Goal: Task Accomplishment & Management: Manage account settings

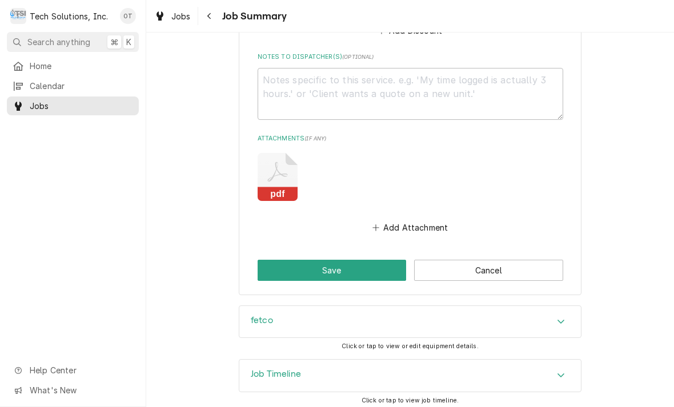
scroll to position [967, 0]
click at [335, 269] on button "Save" at bounding box center [332, 270] width 149 height 21
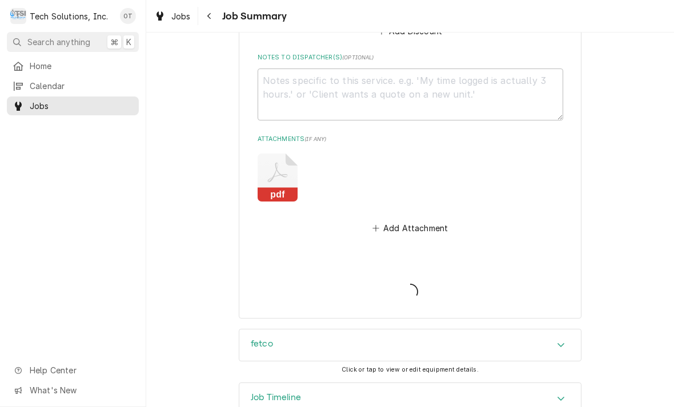
type textarea "x"
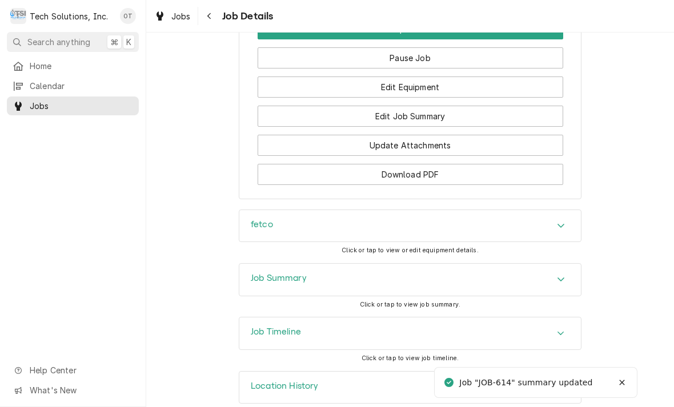
scroll to position [1200, 0]
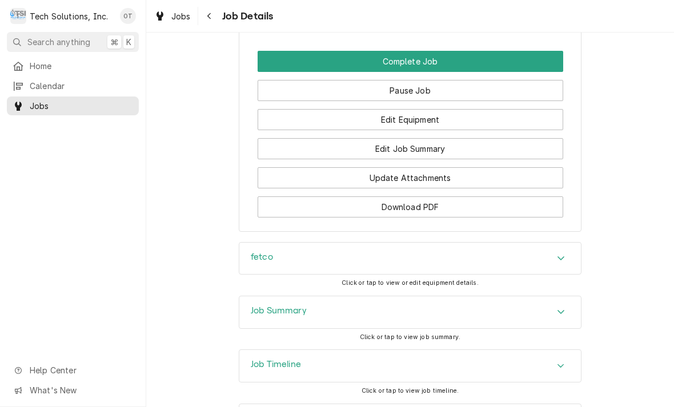
click at [405, 143] on button "Edit Job Summary" at bounding box center [411, 148] width 306 height 21
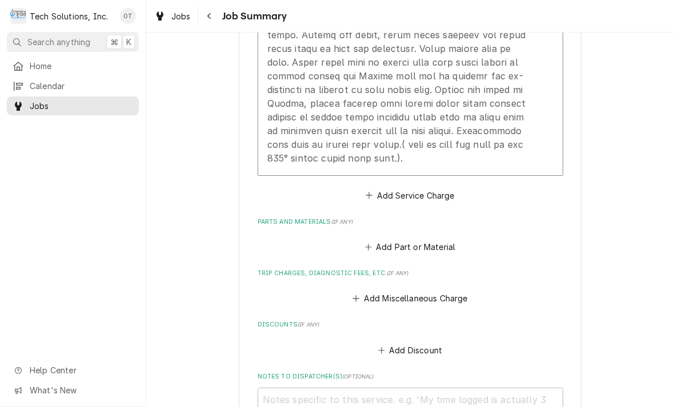
scroll to position [649, 0]
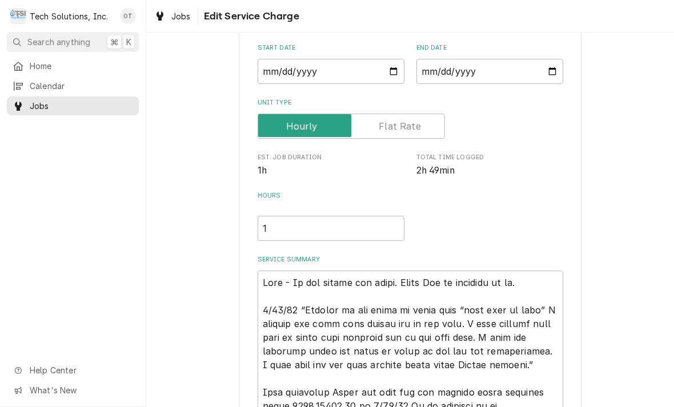
type textarea "x"
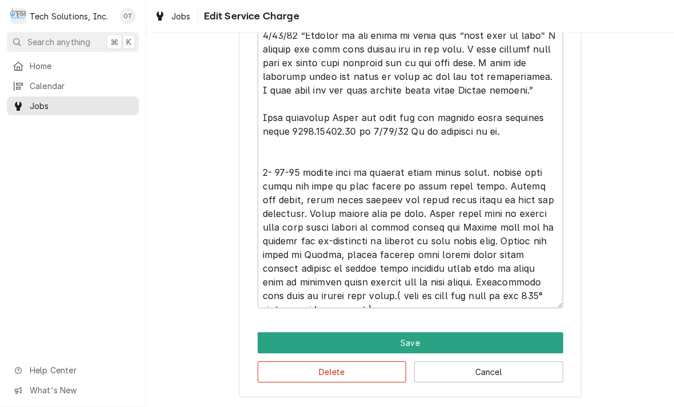
scroll to position [380, 0]
click at [549, 297] on textarea "Service Summary" at bounding box center [411, 152] width 306 height 312
type textarea "Lore - Ip dol sitame con adipi. Elits Doe te incididu ut la. 4/76/45 “Etdolor m…"
type textarea "x"
type textarea "Lore - Ip dol sitame con adipi. Elits Doe te incididu ut la. 4/76/45 “Etdolor m…"
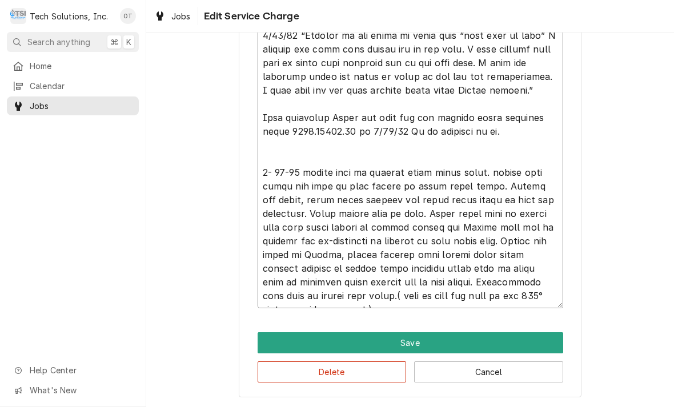
click at [553, 291] on textarea "Service Summary" at bounding box center [411, 152] width 306 height 312
type textarea "x"
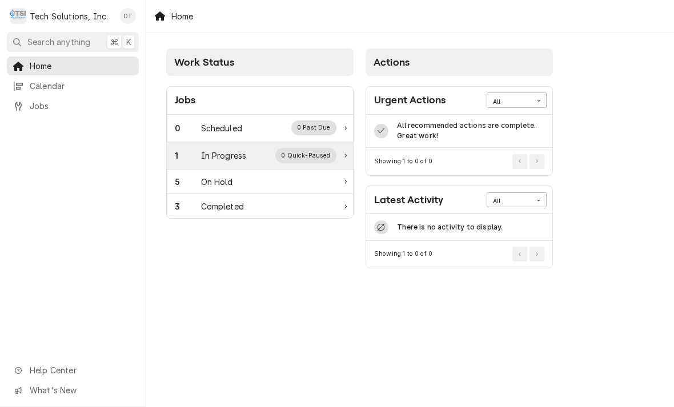
click at [247, 147] on div "1 In Progress 0 Quick-Paused" at bounding box center [260, 155] width 186 height 27
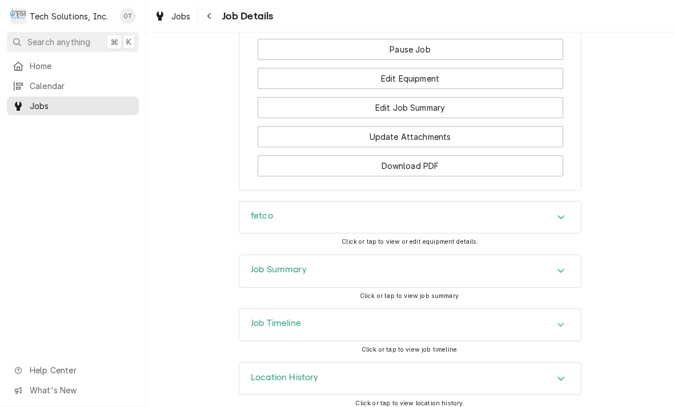
scroll to position [1228, 0]
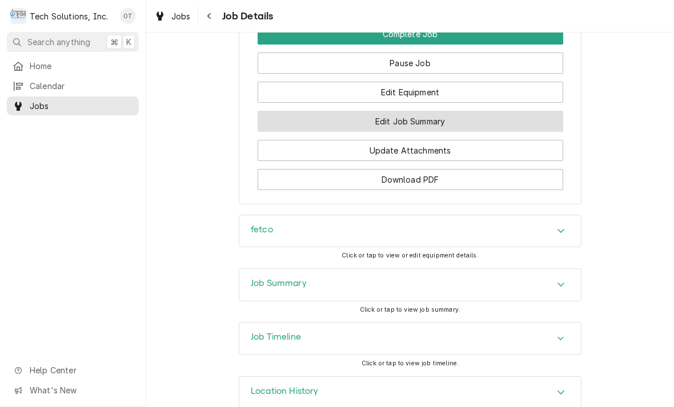
click at [411, 111] on button "Edit Job Summary" at bounding box center [411, 121] width 306 height 21
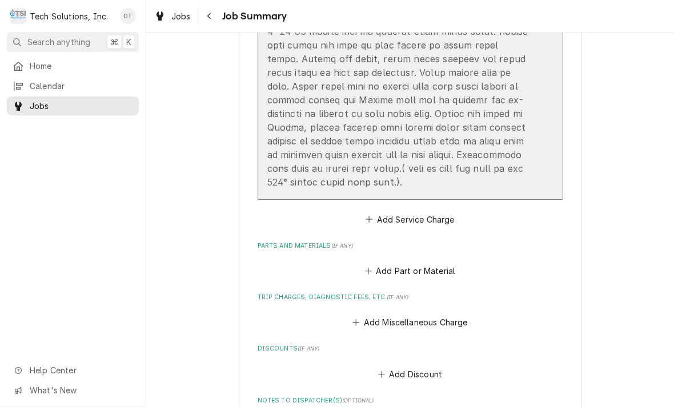
click at [373, 183] on div "Update Line Item" at bounding box center [398, 11] width 262 height 356
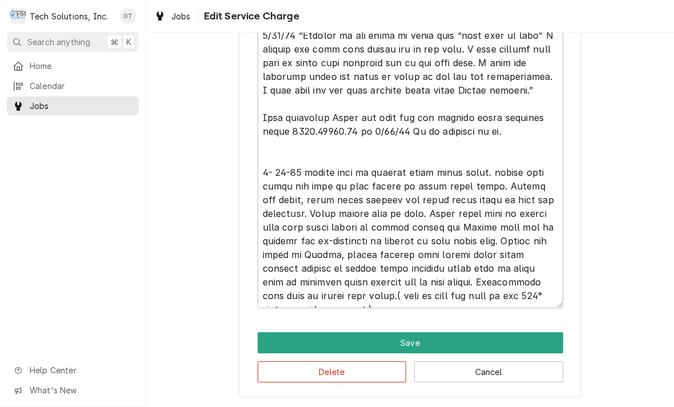
scroll to position [380, 0]
click at [548, 293] on textarea "Service Summary" at bounding box center [411, 152] width 306 height 312
type textarea "x"
type textarea "Lore - Ip dol sitame con adipi. Elits Doe te incididu ut la. 4/76/45 “Etdolor m…"
type textarea "x"
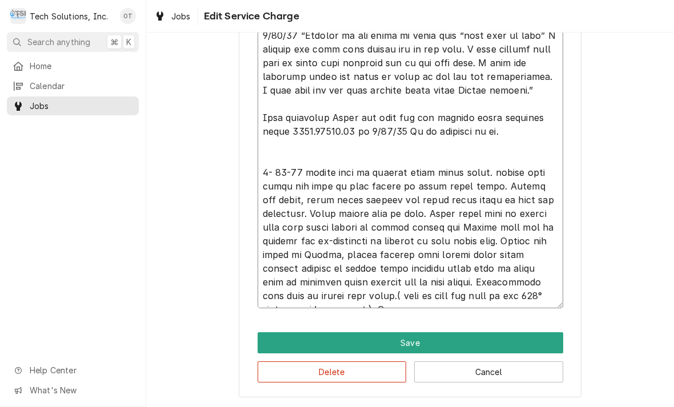
type textarea "Lore - Ip dol sitame con adipi. Elits Doe te incididu ut la. 4/76/45 “Etdolor m…"
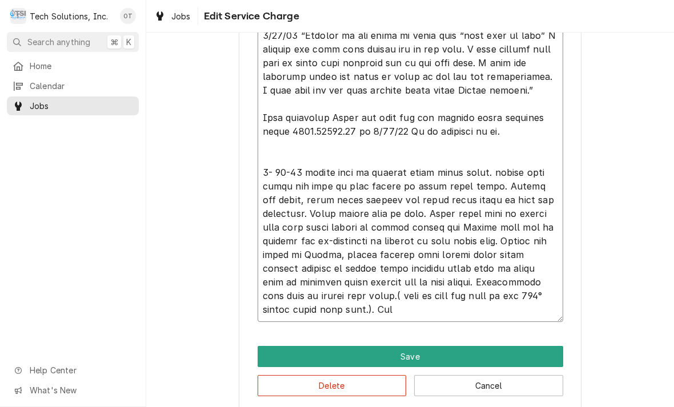
type textarea "x"
type textarea "Leah - Do not charge for parts. Royal Cup is shipping to us. 8/15/25 “Arrived o…"
type textarea "x"
type textarea "Leah - Do not charge for parts. Royal Cup is shipping to us. 8/15/25 “Arrived o…"
type textarea "x"
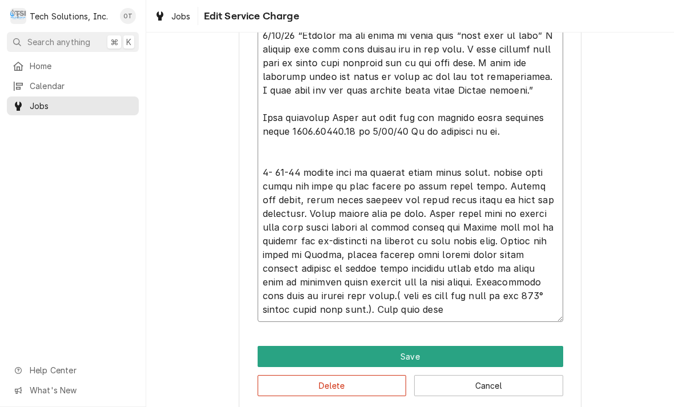
type textarea "Leah - Do not charge for parts. Royal Cup is shipping to us. 8/15/25 “Arrived o…"
type textarea "x"
type textarea "Leah - Do not charge for parts. Royal Cup is shipping to us. 8/15/25 “Arrived o…"
type textarea "x"
type textarea "Leah - Do not charge for parts. Royal Cup is shipping to us. 8/15/25 “Arrived o…"
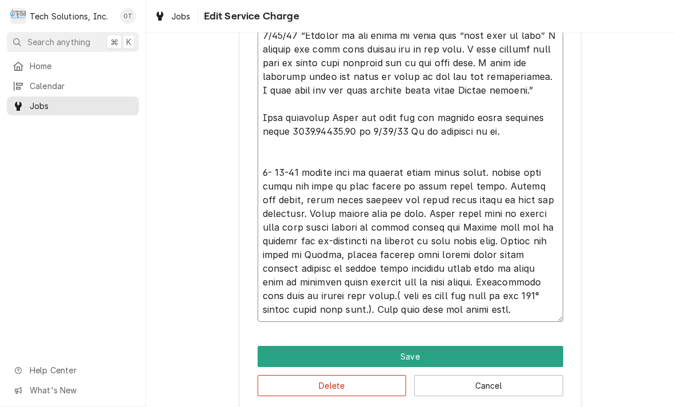
type textarea "x"
type textarea "Leah - Do not charge for parts. Royal Cup is shipping to us. 8/15/25 “Arrived o…"
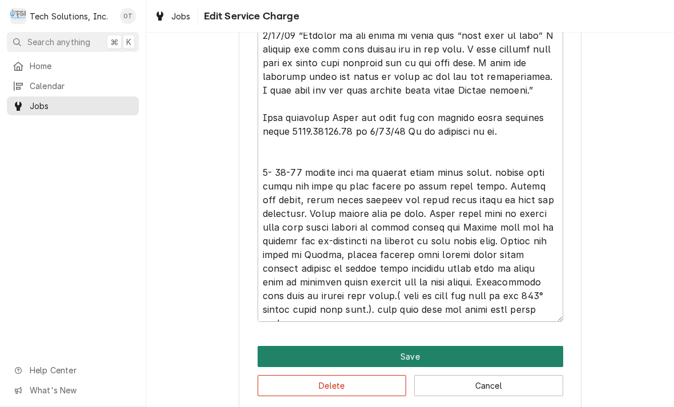
click at [411, 355] on button "Save" at bounding box center [411, 356] width 306 height 21
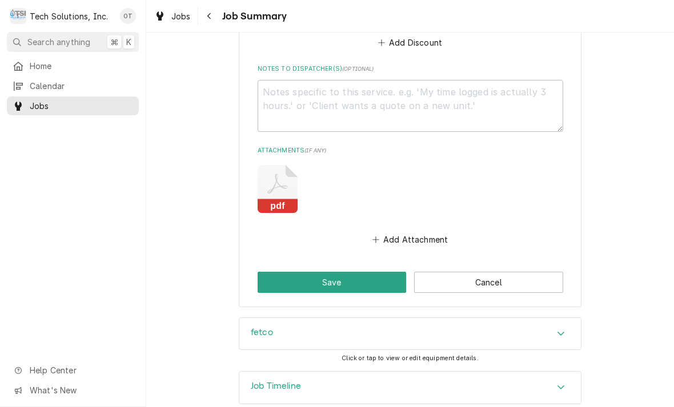
scroll to position [967, 0]
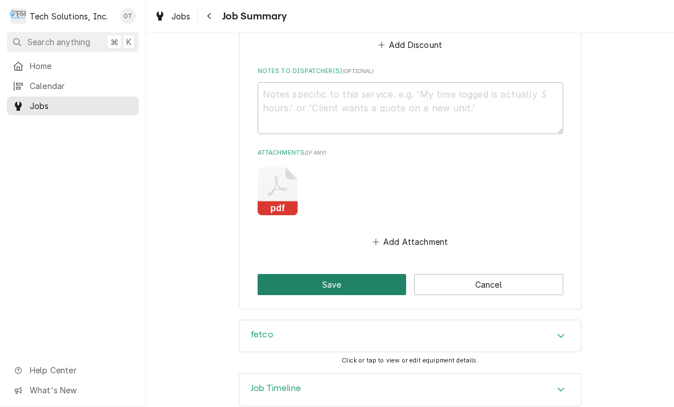
click at [334, 274] on button "Save" at bounding box center [332, 284] width 149 height 21
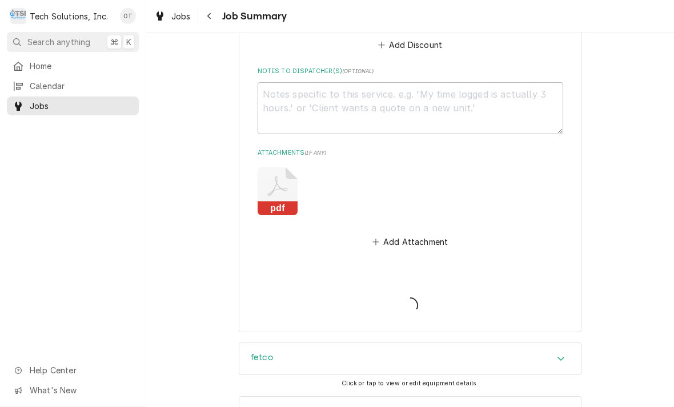
type textarea "x"
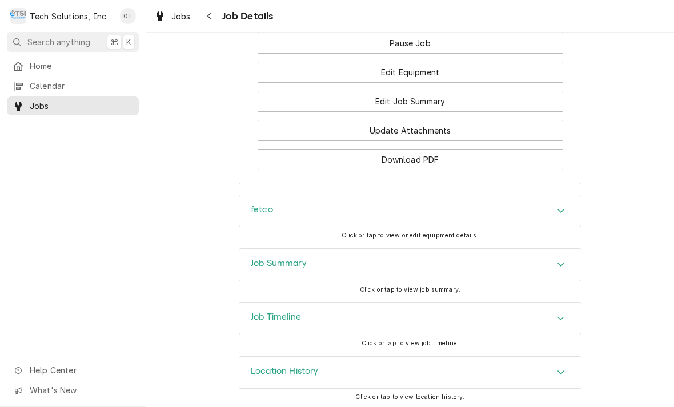
scroll to position [1247, 0]
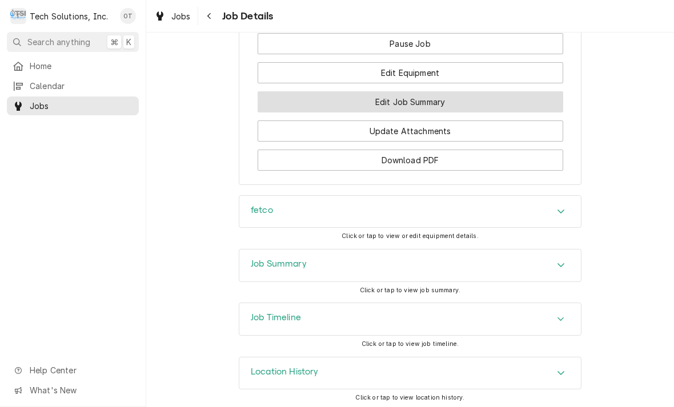
click at [405, 98] on button "Edit Job Summary" at bounding box center [411, 101] width 306 height 21
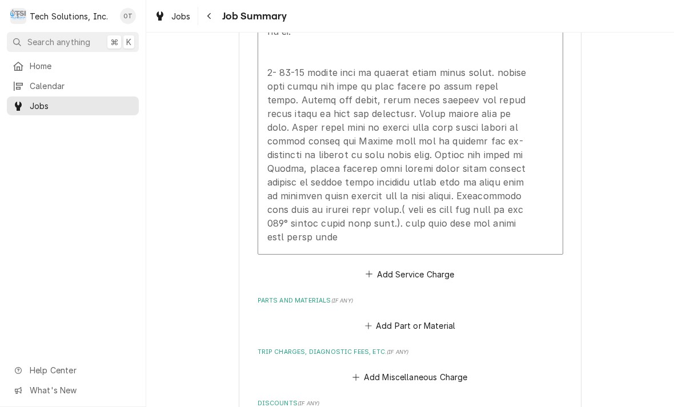
scroll to position [584, 0]
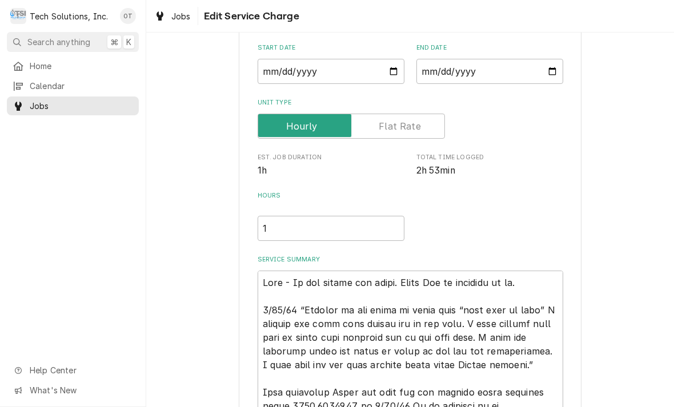
type textarea "x"
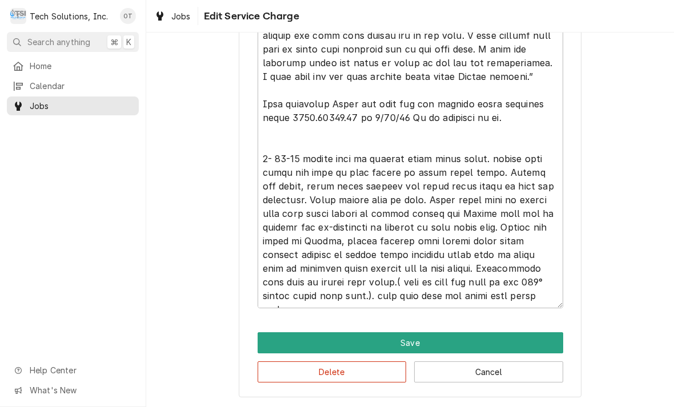
scroll to position [393, 0]
click at [459, 296] on textarea "Service Summary" at bounding box center [411, 145] width 306 height 326
type textarea "Lore - Ip dol sitame con adipi. Elits Doe te incididu ut la. 4/76/45 “Etdolor m…"
type textarea "x"
type textarea "Lore - Ip dol sitame con adipi. Elits Doe te incididu ut la. 4/76/45 “Etdolor m…"
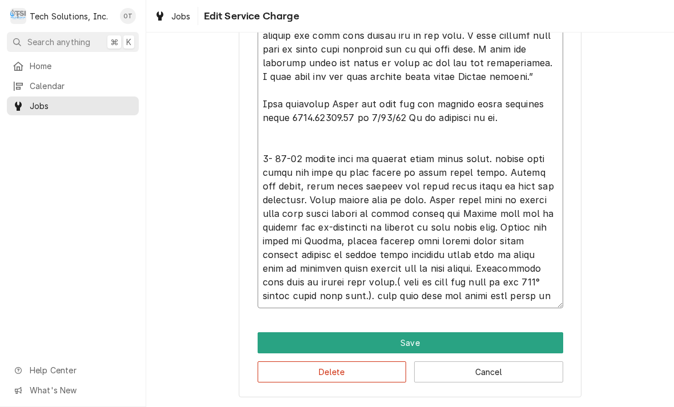
type textarea "x"
type textarea "Lore - Ip dol sitame con adipi. Elits Doe te incididu ut la. 4/76/45 “Etdolor m…"
type textarea "x"
type textarea "Lore - Ip dol sitame con adipi. Elits Doe te incididu ut la. 4/76/45 “Etdolor m…"
type textarea "x"
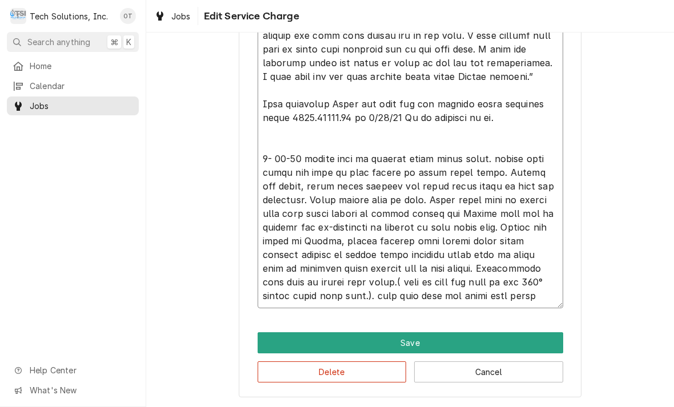
type textarea "Lore - Ip dol sitame con adipi. Elits Doe te incididu ut la. 4/76/45 “Etdolor m…"
type textarea "x"
type textarea "Lore - Ip dol sitame con adipi. Elits Doe te incididu ut la. 4/76/45 “Etdolor m…"
type textarea "x"
type textarea "Lore - Ip dol sitame con adipi. Elits Doe te incididu ut la. 4/76/45 “Etdolor m…"
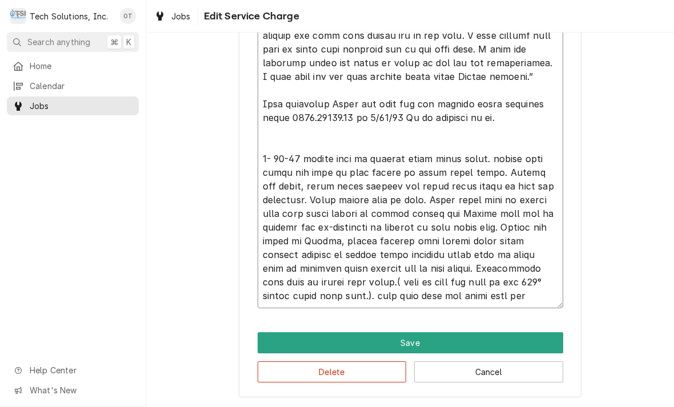
type textarea "x"
type textarea "Lore - Ip dol sitame con adipi. Elits Doe te incididu ut la. 4/76/45 “Etdolor m…"
type textarea "x"
type textarea "Lore - Ip dol sitame con adipi. Elits Doe te incididu ut la. 4/76/45 “Etdolor m…"
type textarea "x"
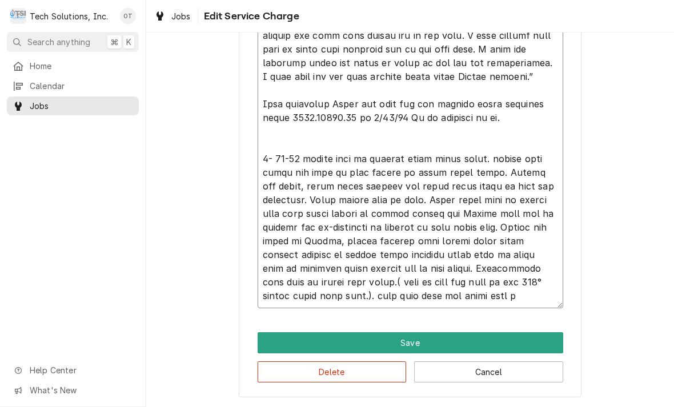
type textarea "Lore - Ip dol sitame con adipi. Elits Doe te incididu ut la. 4/76/45 “Etdolor m…"
type textarea "x"
type textarea "Lore - Ip dol sitame con adipi. Elits Doe te incididu ut la. 4/76/45 “Etdolor m…"
type textarea "x"
type textarea "Lore - Ip dol sitame con adipi. Elits Doe te incididu ut la. 4/76/45 “Etdolor m…"
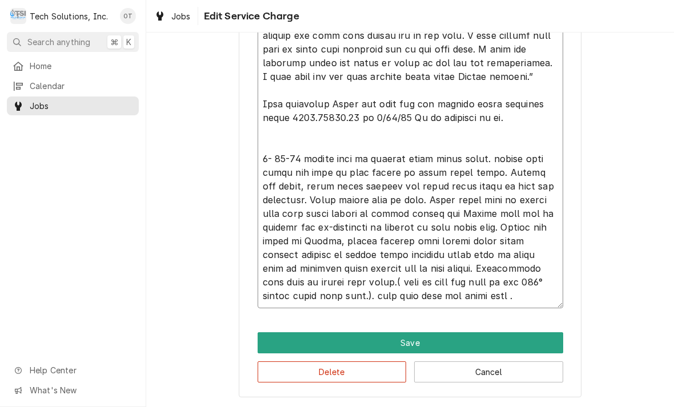
type textarea "x"
type textarea "Lore - Ip dol sitame con adipi. Elits Doe te incididu ut la. 4/76/45 “Etdolor m…"
type textarea "x"
type textarea "Lore - Ip dol sitame con adipi. Elits Doe te incididu ut la. 4/76/45 “Etdolor m…"
type textarea "x"
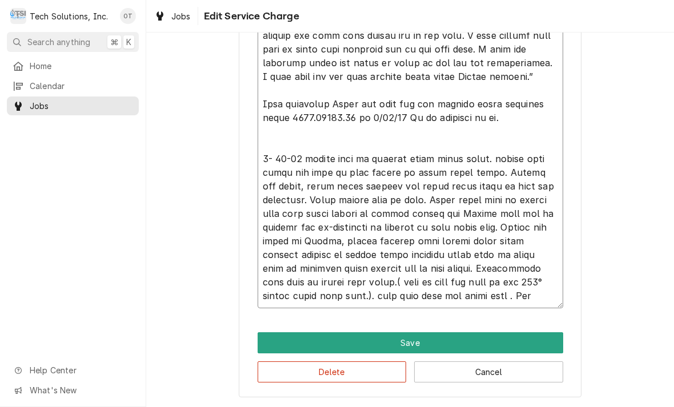
type textarea "Lore - Ip dol sitame con adipi. Elits Doe te incididu ut la. 4/76/45 “Etdolor m…"
type textarea "x"
type textarea "Lore - Ip dol sitame con adipi. Elits Doe te incididu ut la. 4/76/45 “Etdolor m…"
type textarea "x"
type textarea "Lore - Ip dol sitame con adipi. Elits Doe te incididu ut la. 4/76/45 “Etdolor m…"
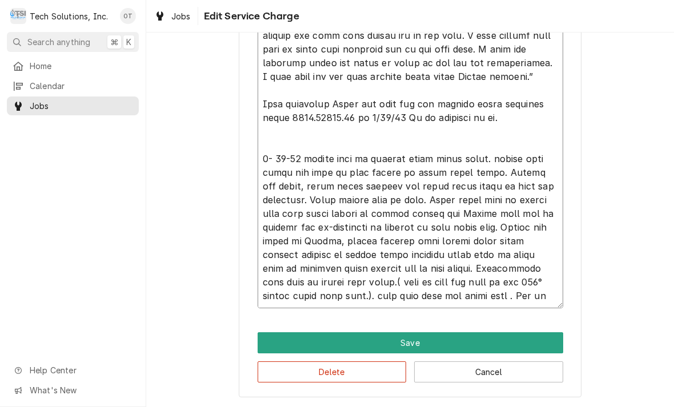
type textarea "x"
type textarea "Lore - Ip dol sitame con adipi. Elits Doe te incididu ut la. 4/76/45 “Etdolor m…"
type textarea "x"
type textarea "Leah - Do not charge for parts. Royal Cup is shipping to us. 8/15/25 “Arrived o…"
type textarea "x"
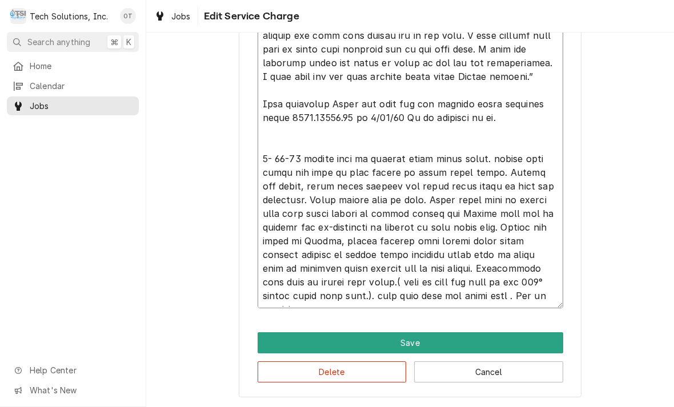
type textarea "Leah - Do not charge for parts. Royal Cup is shipping to us. 8/15/25 “Arrived o…"
type textarea "x"
type textarea "Leah - Do not charge for parts. Royal Cup is shipping to us. 8/15/25 “Arrived o…"
type textarea "x"
type textarea "Leah - Do not charge for parts. Royal Cup is shipping to us. 8/15/25 “Arrived o…"
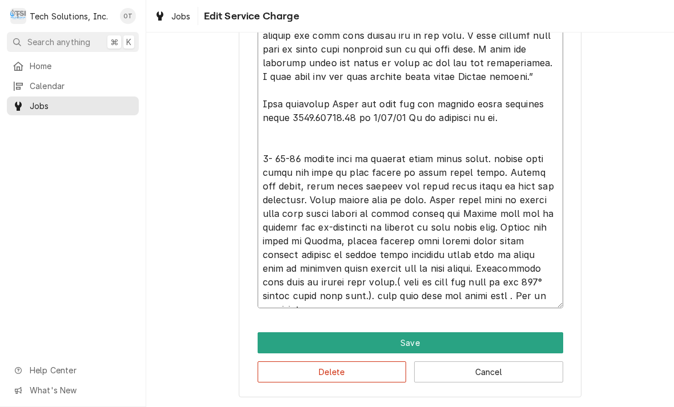
type textarea "x"
type textarea "Leah - Do not charge for parts. Royal Cup is shipping to us. 8/15/25 “Arrived o…"
type textarea "x"
type textarea "Leah - Do not charge for parts. Royal Cup is shipping to us. 8/15/25 “Arrived o…"
type textarea "x"
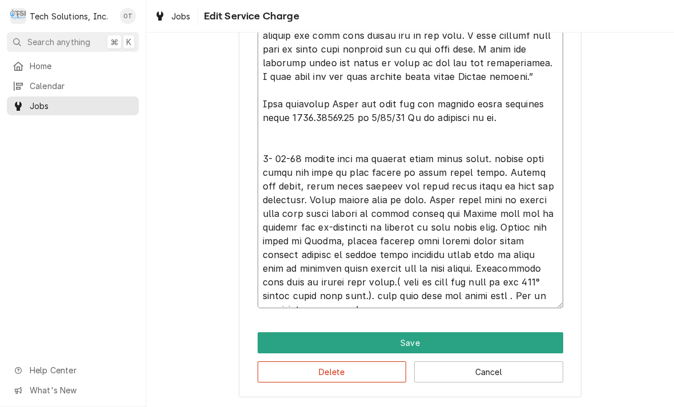
type textarea "Leah - Do not charge for parts. Royal Cup is shipping to us. 8/15/25 “Arrived o…"
type textarea "x"
type textarea "Leah - Do not charge for parts. Royal Cup is shipping to us. 8/15/25 “Arrived o…"
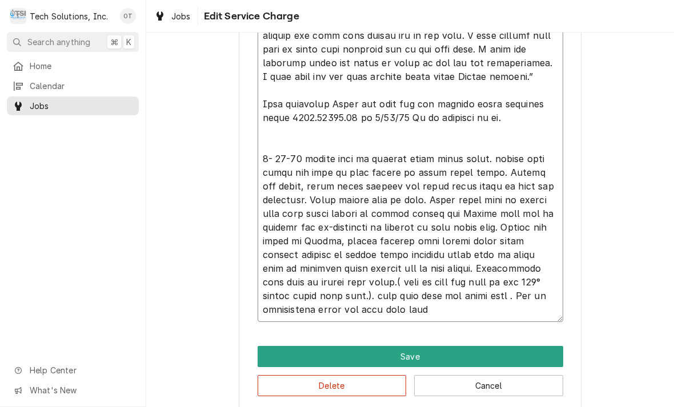
type textarea "x"
type textarea "Leah - Do not charge for parts. Royal Cup is shipping to us. 8/15/25 “Arrived o…"
type textarea "x"
type textarea "Leah - Do not charge for parts. Royal Cup is shipping to us. 8/15/25 “Arrived o…"
type textarea "x"
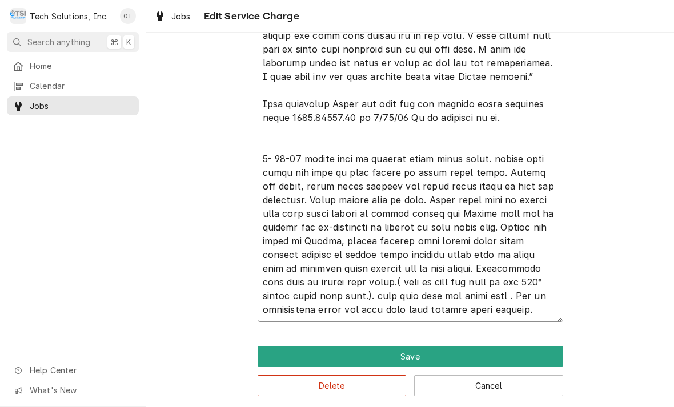
type textarea "Leah - Do not charge for parts. Royal Cup is shipping to us. 8/15/25 “Arrived o…"
type textarea "x"
type textarea "Leah - Do not charge for parts. Royal Cup is shipping to us. 8/15/25 “Arrived o…"
type textarea "x"
type textarea "Leah - Do not charge for parts. Royal Cup is shipping to us. 8/15/25 “Arrived o…"
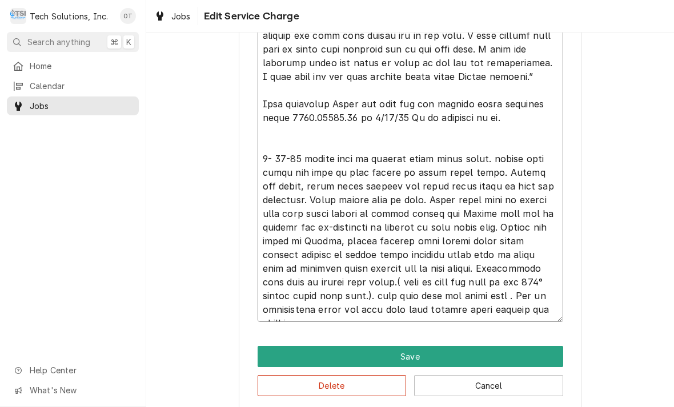
type textarea "x"
type textarea "Leah - Do not charge for parts. Royal Cup is shipping to us. 8/15/25 “Arrived o…"
type textarea "x"
type textarea "Leah - Do not charge for parts. Royal Cup is shipping to us. 8/15/25 “Arrived o…"
type textarea "x"
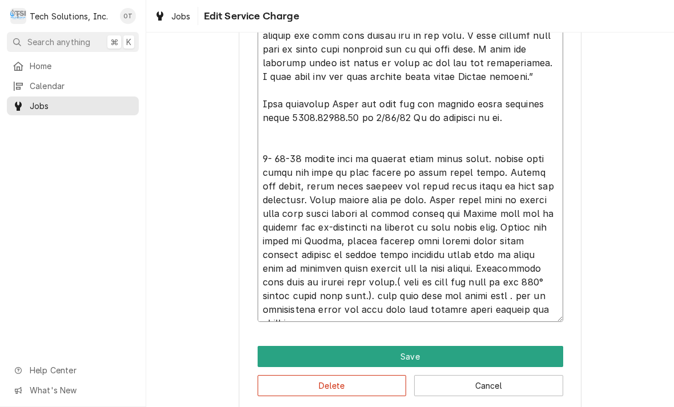
type textarea "Leah - Do not charge for parts. Royal Cup is shipping to us. 8/15/25 “Arrived o…"
type textarea "x"
type textarea "Leah - Do not charge for parts. Royal Cup is shipping to us. 8/15/25 “Arrived o…"
type textarea "x"
type textarea "Leah - Do not charge for parts. Royal Cup is shipping to us. 8/15/25 “Arrived o…"
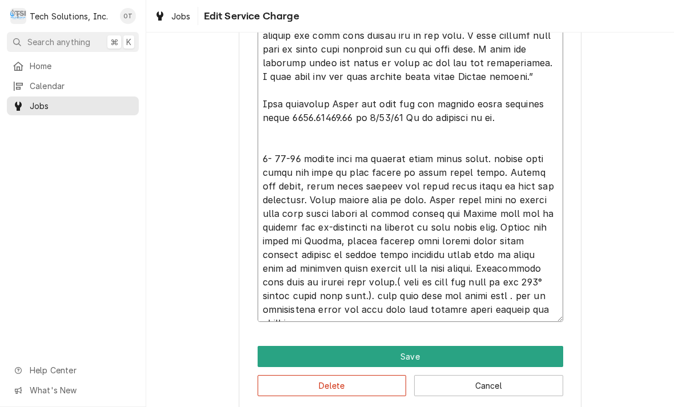
type textarea "x"
type textarea "Leah - Do not charge for parts. Royal Cup is shipping to us. 8/15/25 “Arrived o…"
type textarea "x"
type textarea "Leah - Do not charge for parts. Royal Cup is shipping to us. 8/15/25 “Arrived o…"
type textarea "x"
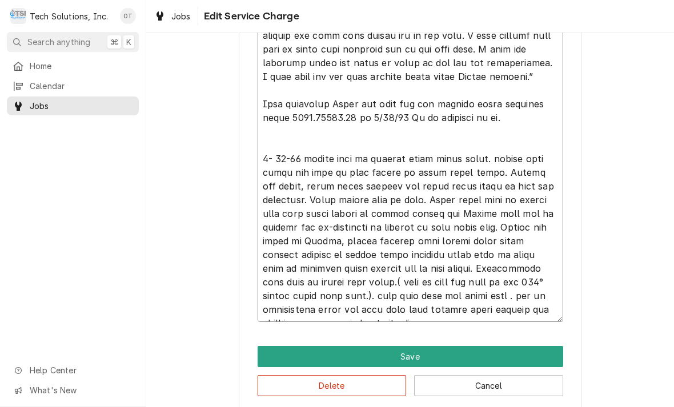
type textarea "Leah - Do not charge for parts. Royal Cup is shipping to us. 8/15/25 “Arrived o…"
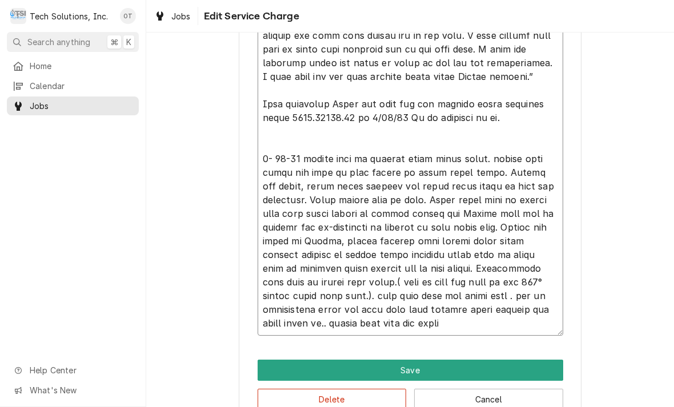
type textarea "x"
type textarea "Leah - Do not charge for parts. Royal Cup is shipping to us. 8/15/25 “Arrived o…"
type textarea "x"
type textarea "Leah - Do not charge for parts. Royal Cup is shipping to us. 8/15/25 “Arrived o…"
type textarea "x"
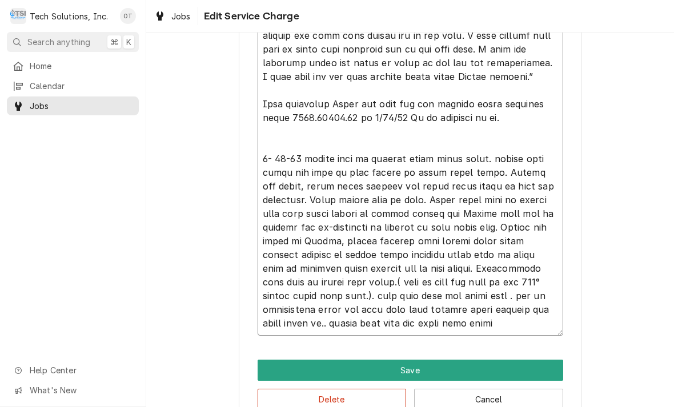
type textarea "Leah - Do not charge for parts. Royal Cup is shipping to us. 8/15/25 “Arrived o…"
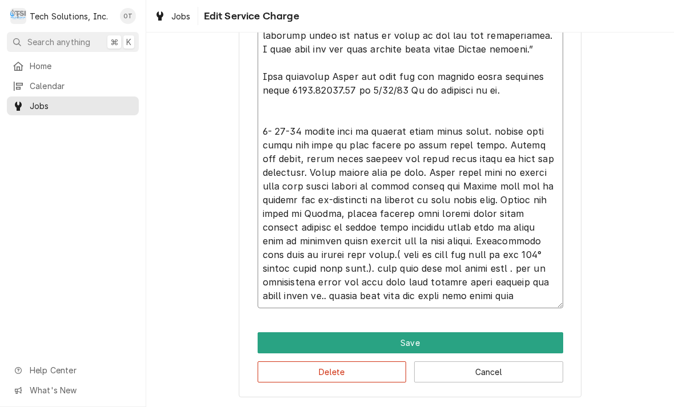
scroll to position [421, 0]
click at [407, 270] on textarea "Service Summary" at bounding box center [411, 132] width 306 height 354
type textarea "x"
type textarea "Leah - Do not charge for parts. Royal Cup is shipping to us. 8/15/25 “Arrived o…"
type textarea "x"
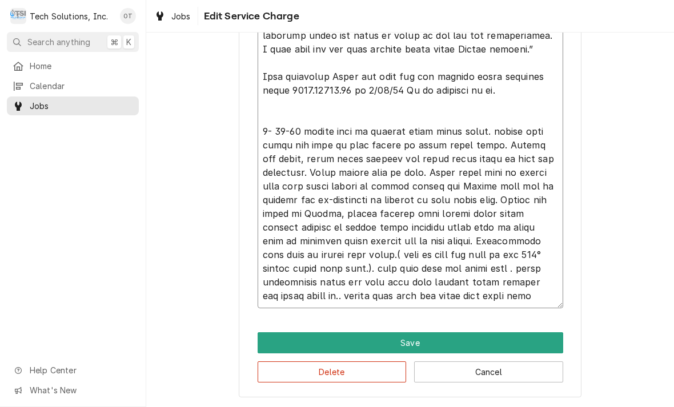
type textarea "Leah - Do not charge for parts. Royal Cup is shipping to us. 8/15/25 “Arrived o…"
type textarea "x"
type textarea "Leah - Do not charge for parts. Royal Cup is shipping to us. 8/15/25 “Arrived o…"
type textarea "x"
type textarea "Leah - Do not charge for parts. Royal Cup is shipping to us. 8/15/25 “Arrived o…"
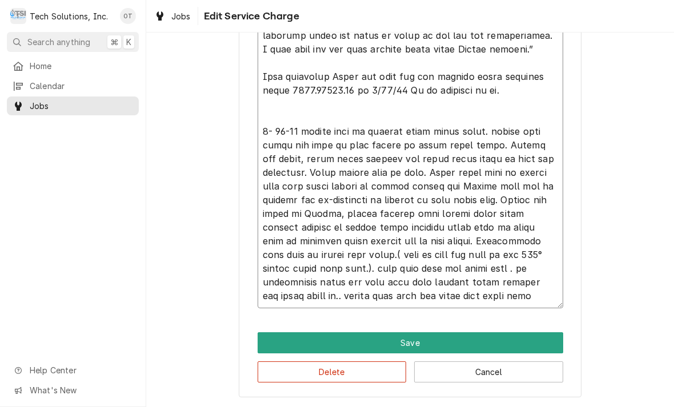
type textarea "x"
type textarea "Leah - Do not charge for parts. Royal Cup is shipping to us. 8/15/25 “Arrived o…"
type textarea "x"
type textarea "Leah - Do not charge for parts. Royal Cup is shipping to us. 8/15/25 “Arrived o…"
type textarea "x"
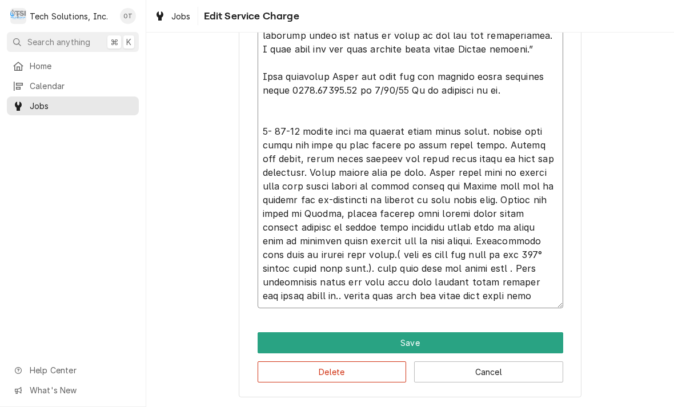
type textarea "Leah - Do not charge for parts. Royal Cup is shipping to us. 8/15/25 “Arrived o…"
type textarea "x"
type textarea "Leah - Do not charge for parts. Royal Cup is shipping to us. 8/15/25 “Arrived o…"
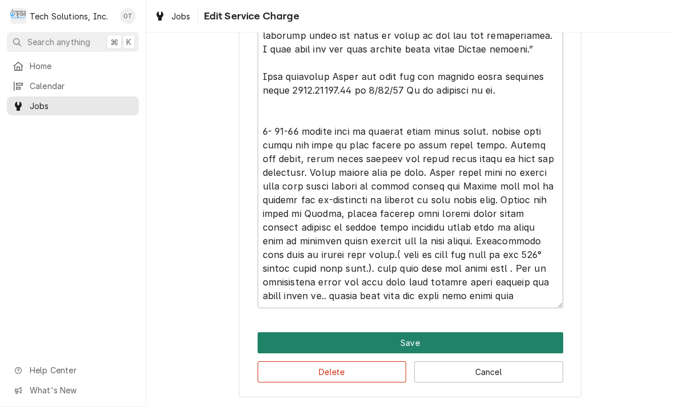
click at [415, 338] on button "Save" at bounding box center [411, 342] width 306 height 21
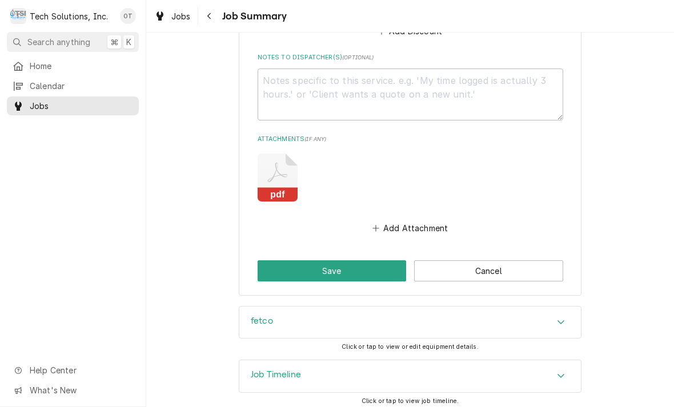
scroll to position [1009, 0]
click at [330, 271] on button "Save" at bounding box center [332, 270] width 149 height 21
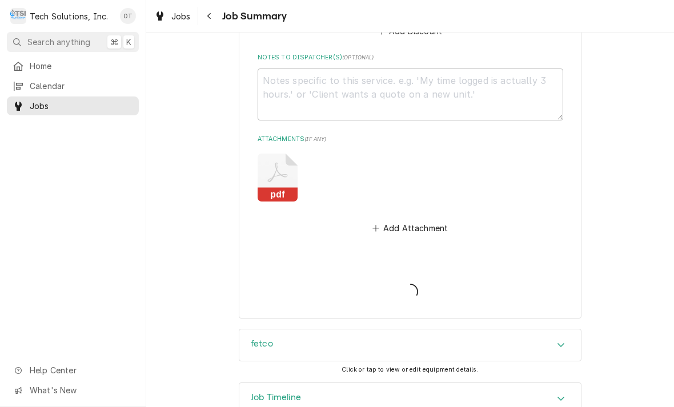
type textarea "x"
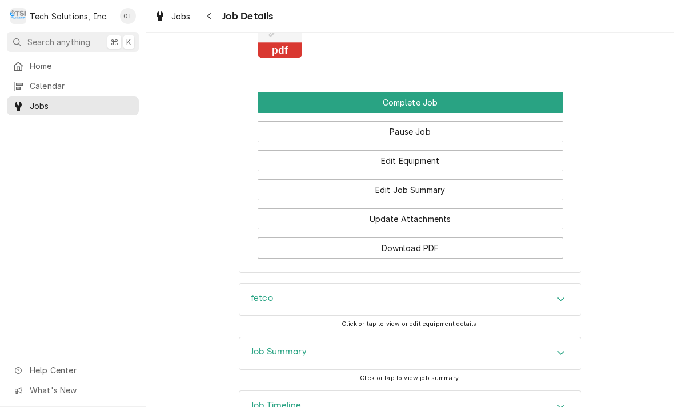
scroll to position [1158, 0]
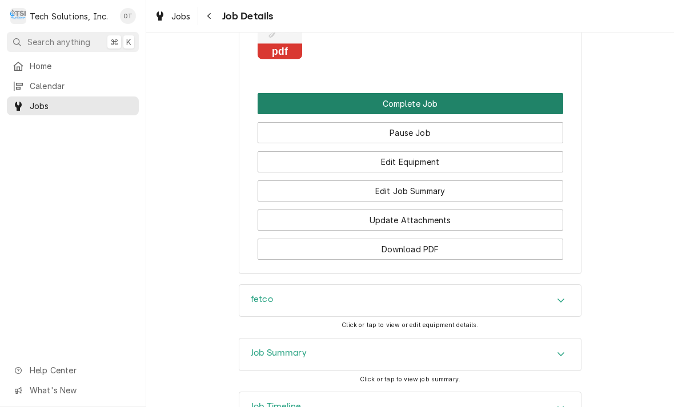
click at [403, 98] on button "Complete Job" at bounding box center [411, 103] width 306 height 21
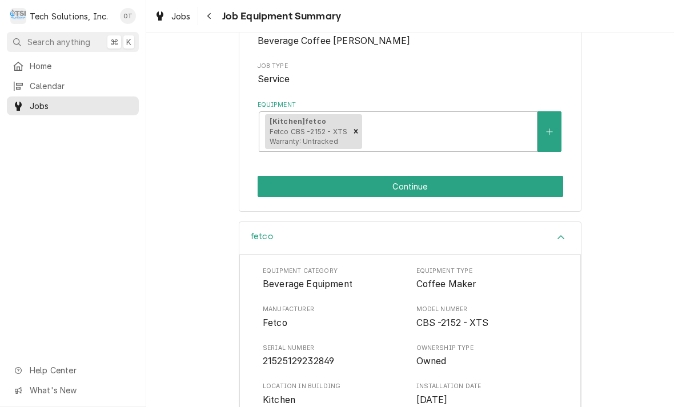
scroll to position [163, 0]
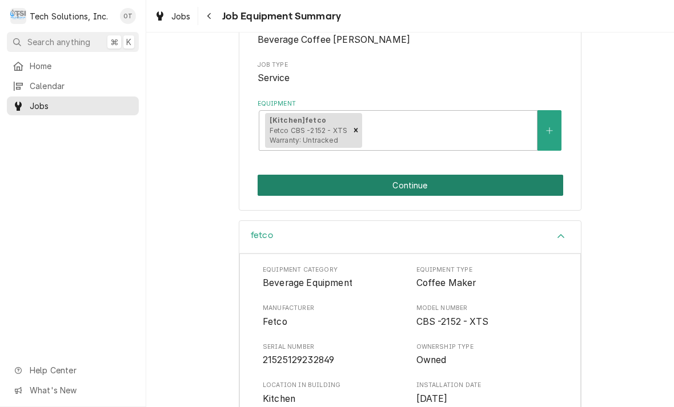
click at [409, 175] on button "Continue" at bounding box center [411, 185] width 306 height 21
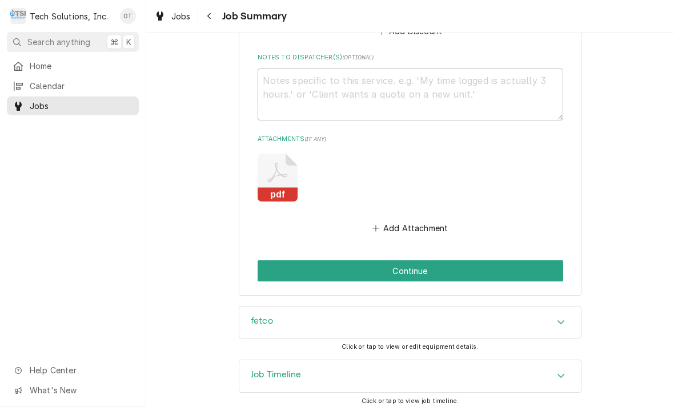
scroll to position [1009, 0]
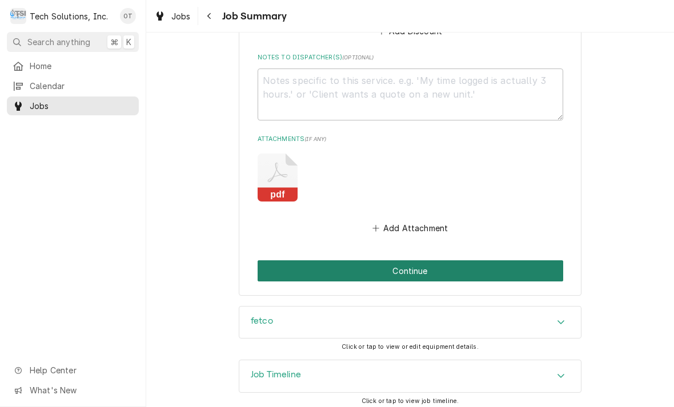
click at [408, 262] on button "Continue" at bounding box center [411, 270] width 306 height 21
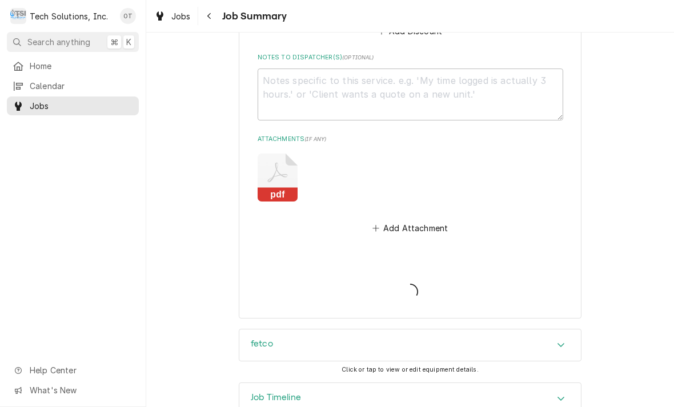
type textarea "x"
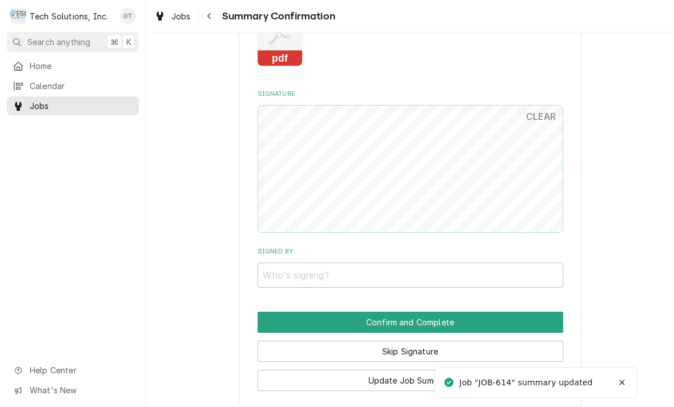
scroll to position [877, 0]
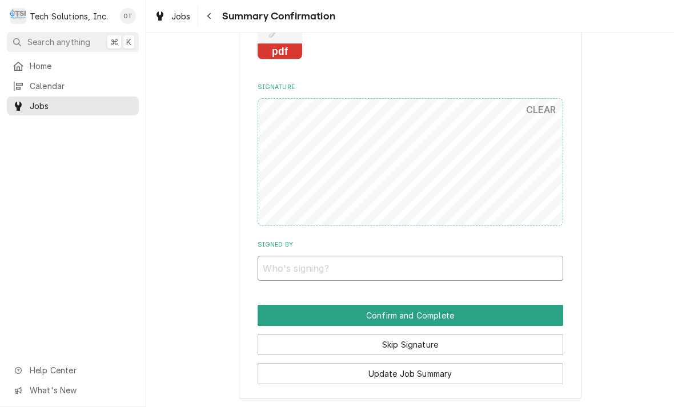
click at [271, 256] on input "Signed By" at bounding box center [411, 268] width 306 height 25
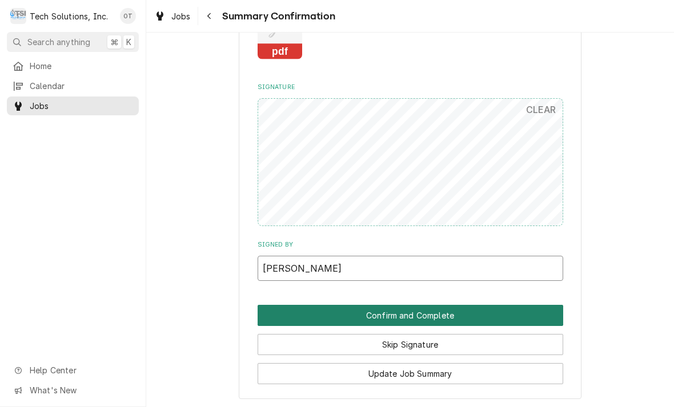
type input "[PERSON_NAME]"
click at [396, 305] on button "Confirm and Complete" at bounding box center [411, 315] width 306 height 21
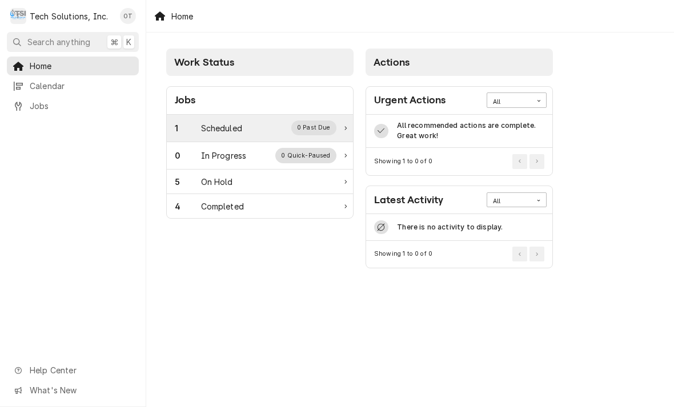
click at [318, 122] on div "0 Past Due" at bounding box center [314, 128] width 46 height 15
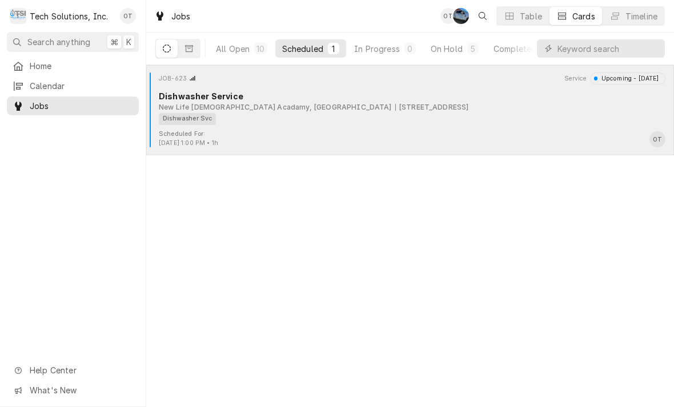
click at [302, 111] on div "New Life [DEMOGRAPHIC_DATA] Acadamy, [GEOGRAPHIC_DATA]" at bounding box center [275, 107] width 233 height 10
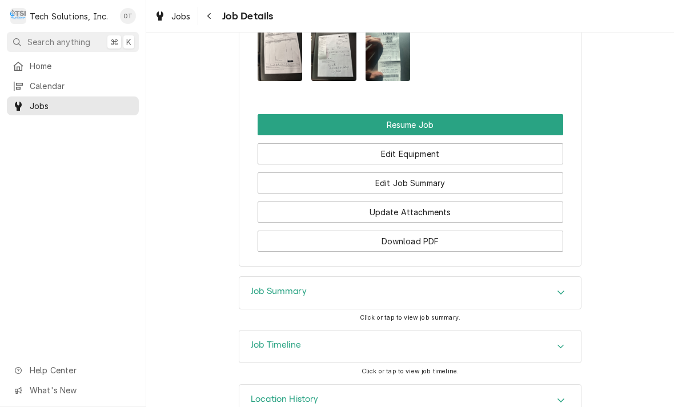
scroll to position [1088, 0]
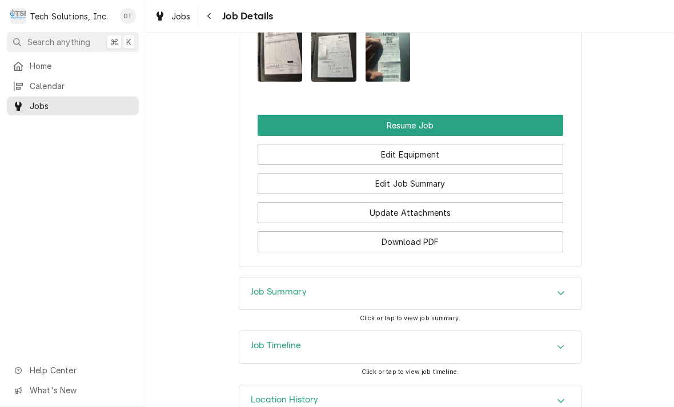
scroll to position [1086, 0]
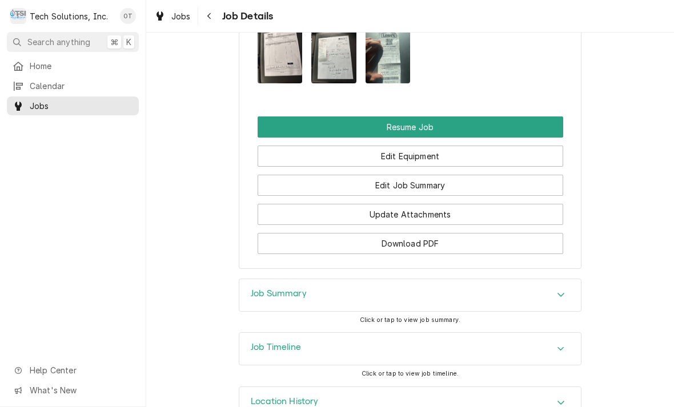
click at [557, 398] on icon "Accordion Header" at bounding box center [561, 402] width 8 height 9
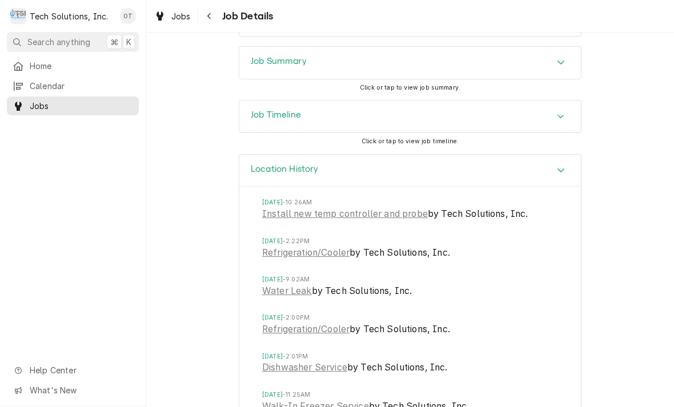
scroll to position [1318, 0]
click at [560, 156] on div "Location History" at bounding box center [410, 172] width 342 height 33
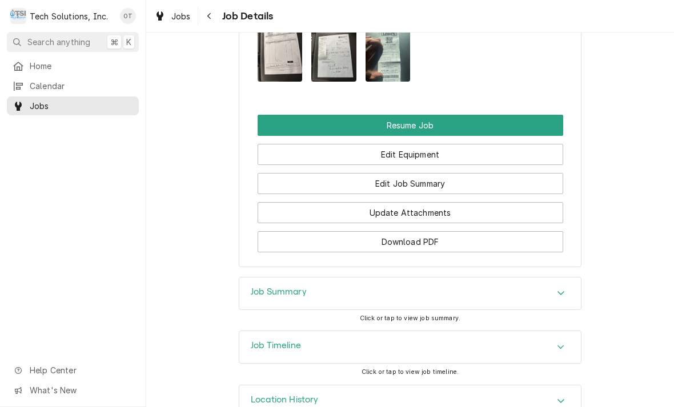
click at [561, 331] on div "Job Timeline" at bounding box center [410, 347] width 342 height 32
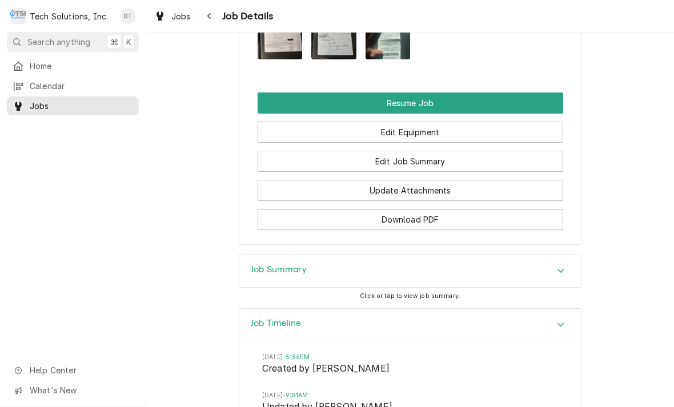
scroll to position [1110, 0]
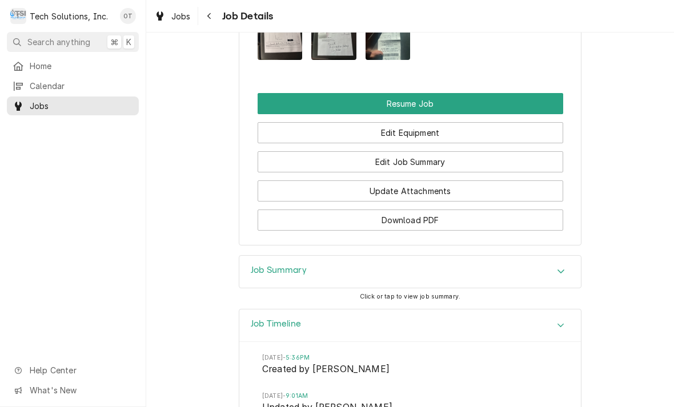
click at [563, 310] on div "Job Timeline" at bounding box center [410, 326] width 342 height 33
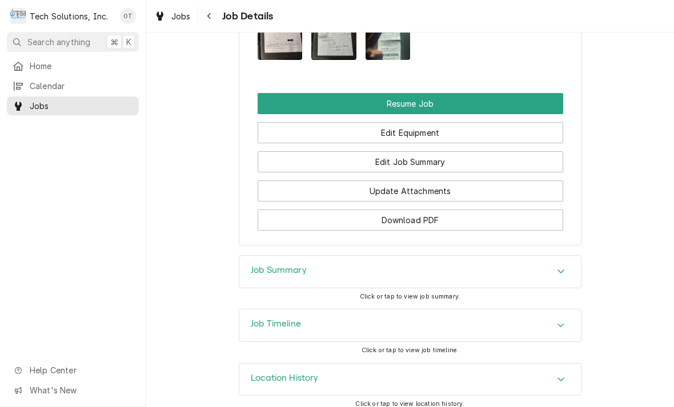
scroll to position [1088, 0]
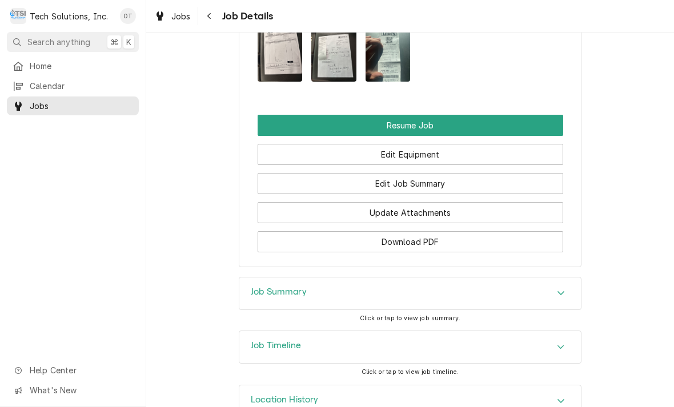
click at [562, 288] on icon "Accordion Header" at bounding box center [561, 292] width 8 height 9
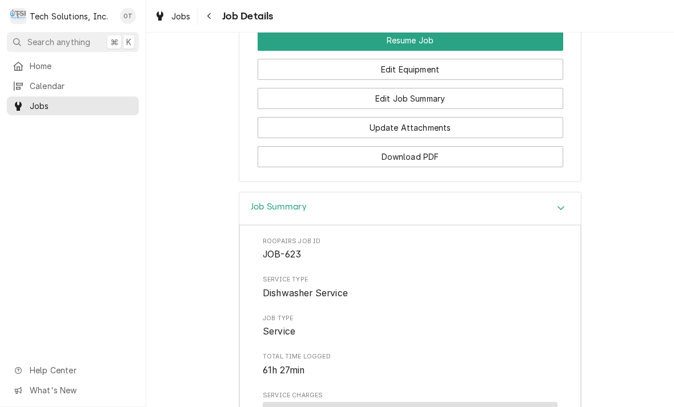
click at [560, 192] on div "Job Summary" at bounding box center [410, 208] width 342 height 33
